Goal: Navigation & Orientation: Find specific page/section

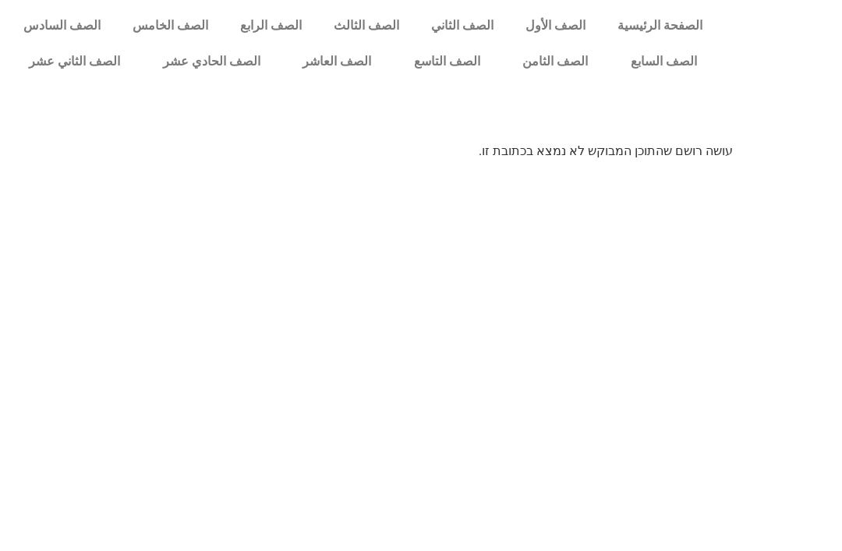
click at [565, 64] on link "الصف الثامن" at bounding box center [556, 62] width 108 height 36
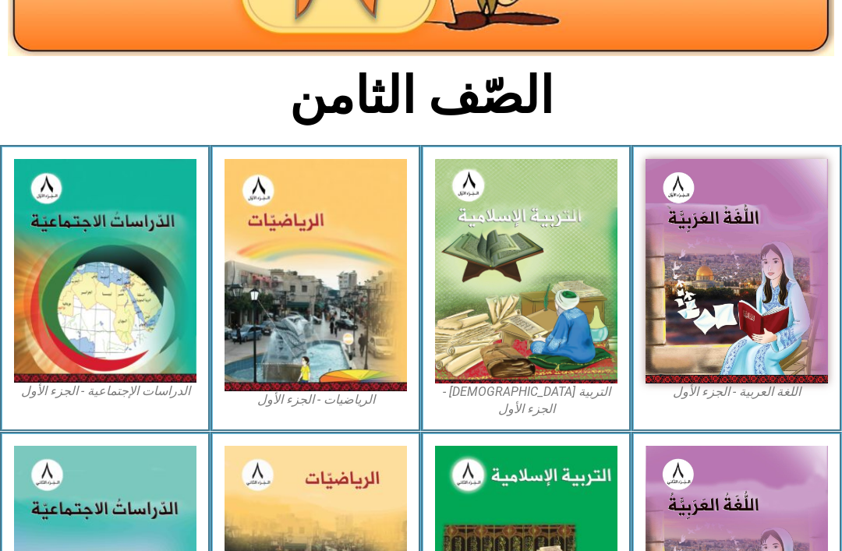
scroll to position [298, 0]
click at [538, 331] on img at bounding box center [526, 271] width 183 height 225
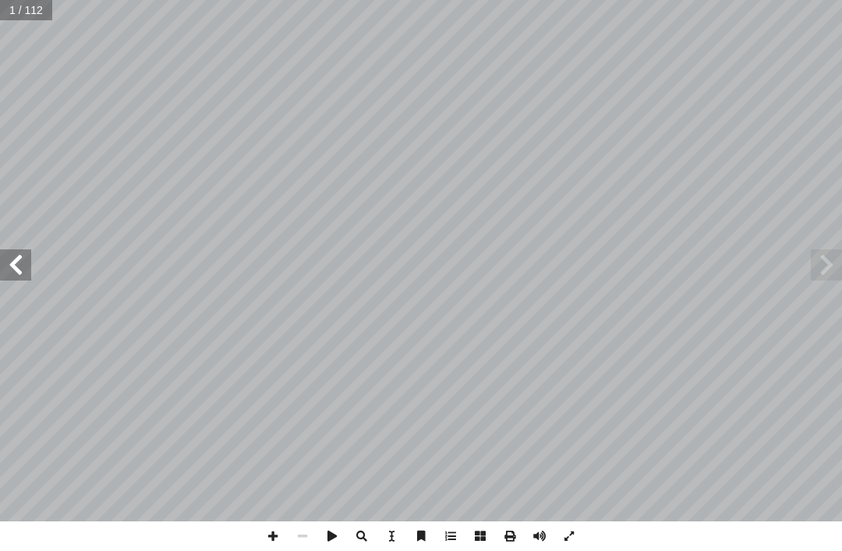
click at [835, 273] on span at bounding box center [826, 265] width 31 height 31
click at [835, 255] on span at bounding box center [826, 265] width 31 height 31
click at [812, 261] on span at bounding box center [826, 265] width 31 height 31
click at [817, 271] on span at bounding box center [826, 265] width 31 height 31
click at [828, 264] on span at bounding box center [826, 265] width 31 height 31
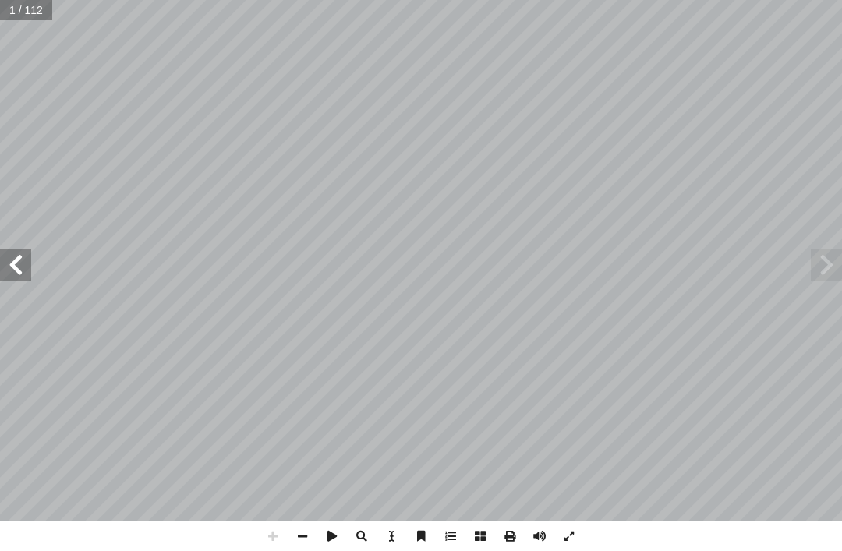
click at [828, 255] on span at bounding box center [826, 265] width 31 height 31
click at [18, 250] on span at bounding box center [15, 265] width 31 height 31
click at [23, 253] on span at bounding box center [15, 265] width 31 height 31
click at [22, 253] on span at bounding box center [15, 265] width 31 height 31
click at [0, 264] on span at bounding box center [15, 265] width 31 height 31
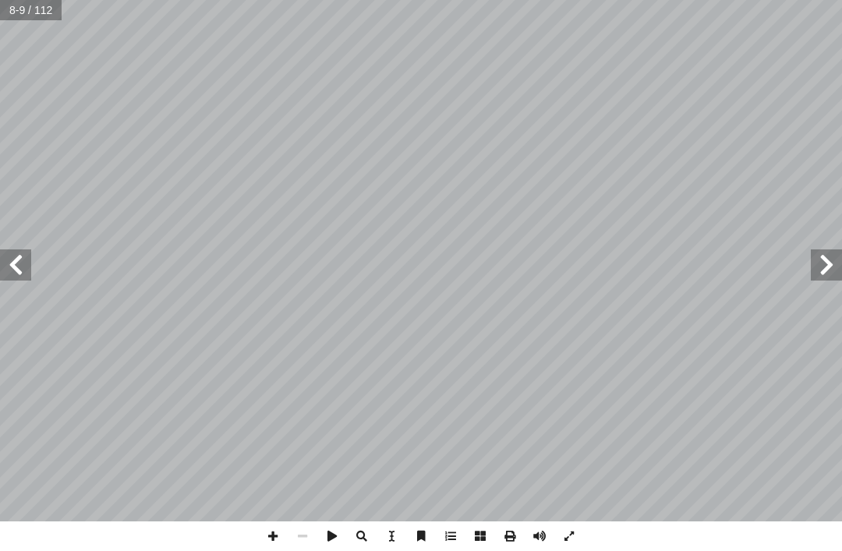
click at [814, 280] on span at bounding box center [826, 265] width 31 height 31
click at [10, 267] on span at bounding box center [15, 265] width 31 height 31
click at [835, 251] on span at bounding box center [826, 265] width 31 height 31
click at [29, 250] on span at bounding box center [15, 265] width 31 height 31
click at [820, 265] on span at bounding box center [826, 265] width 31 height 31
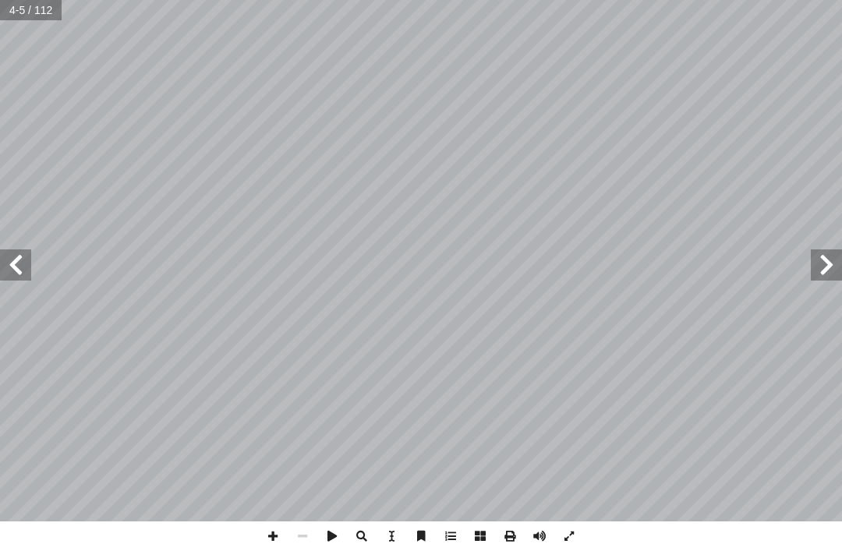
click at [10, 257] on span at bounding box center [15, 265] width 31 height 31
click at [22, 275] on span at bounding box center [15, 265] width 31 height 31
click at [815, 272] on span at bounding box center [826, 265] width 31 height 31
click at [16, 273] on span at bounding box center [15, 265] width 31 height 31
click at [9, 267] on span at bounding box center [15, 265] width 31 height 31
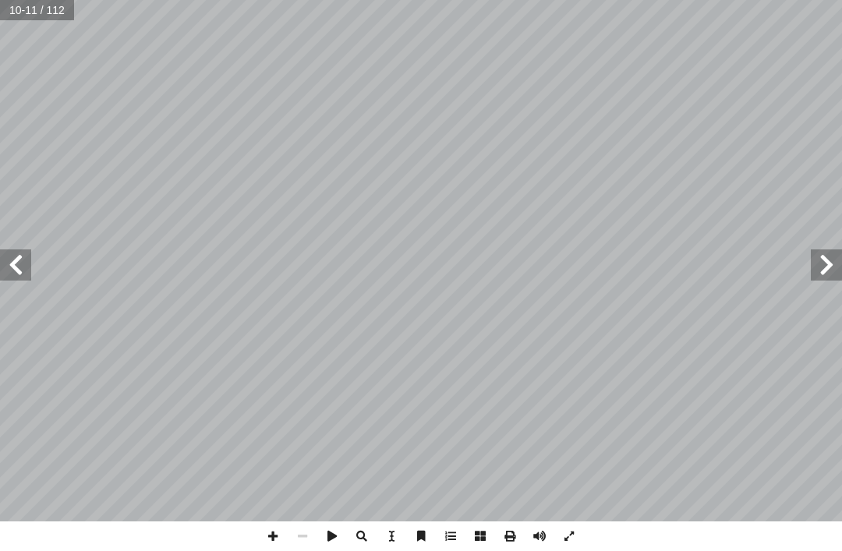
click at [12, 265] on span at bounding box center [15, 265] width 31 height 31
